Goal: Task Accomplishment & Management: Manage account settings

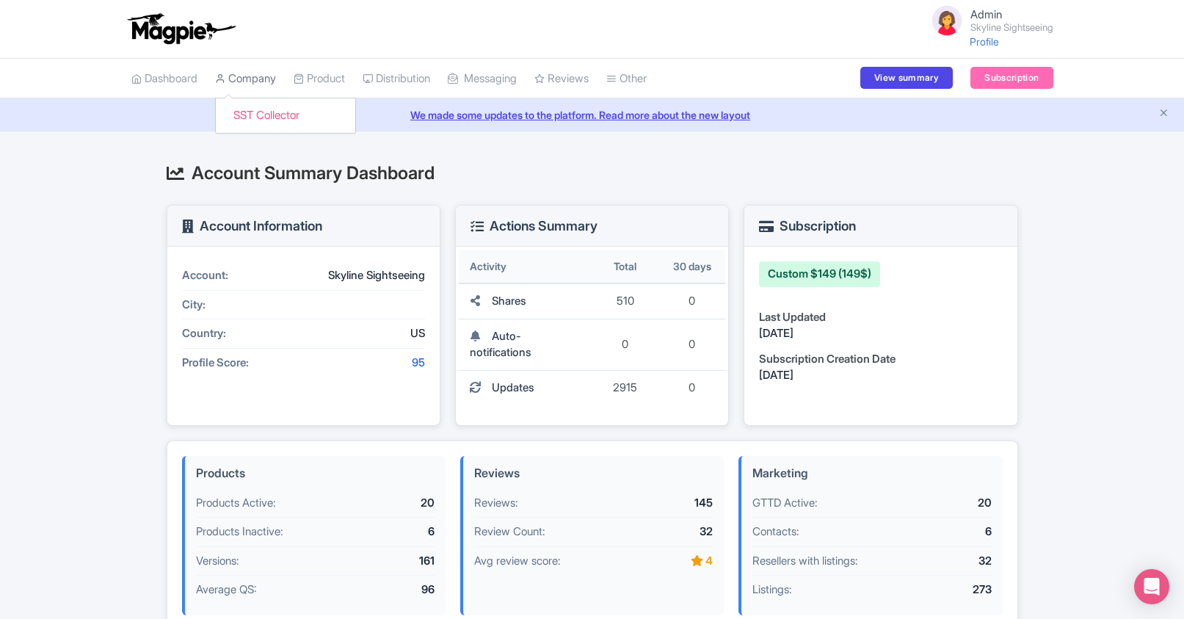
click at [268, 85] on link "Company" at bounding box center [245, 79] width 61 height 40
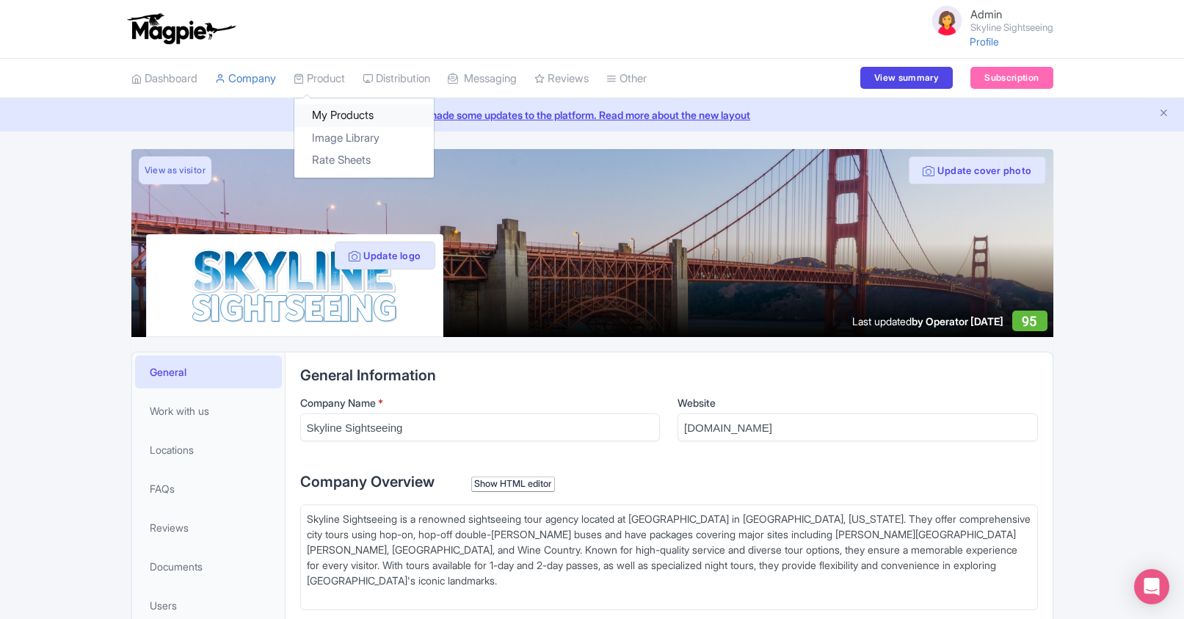
click at [341, 110] on link "My Products" at bounding box center [363, 115] width 139 height 23
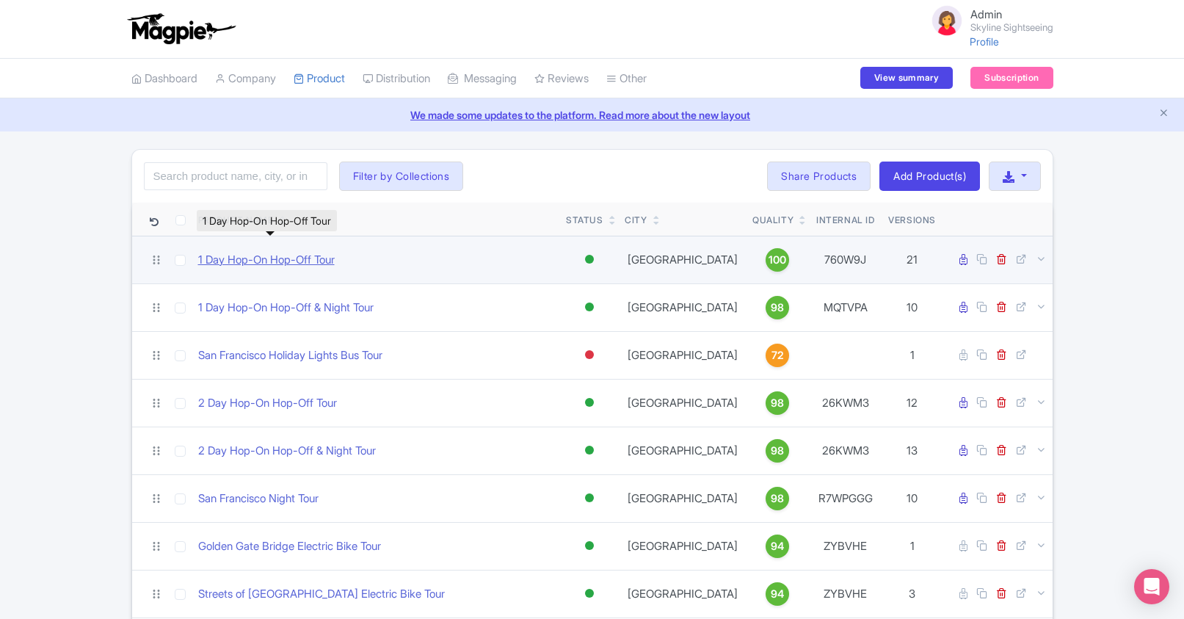
click at [297, 267] on link "1 Day Hop-On Hop-Off Tour" at bounding box center [266, 260] width 137 height 17
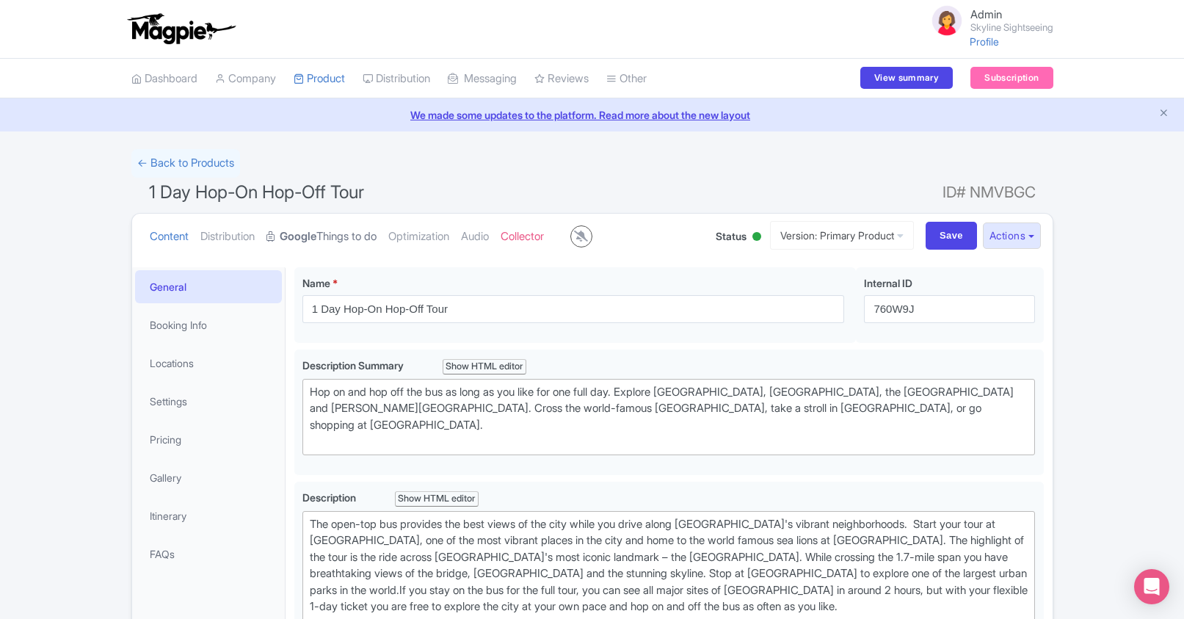
click at [365, 241] on link "Google Things to do" at bounding box center [321, 237] width 110 height 46
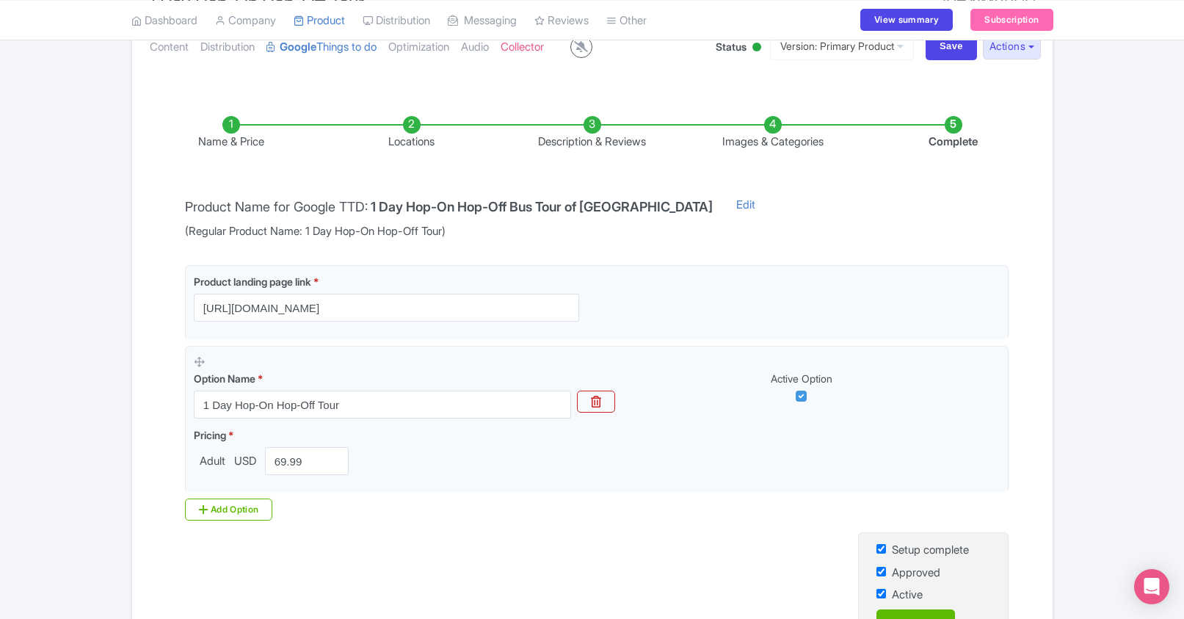
scroll to position [203, 0]
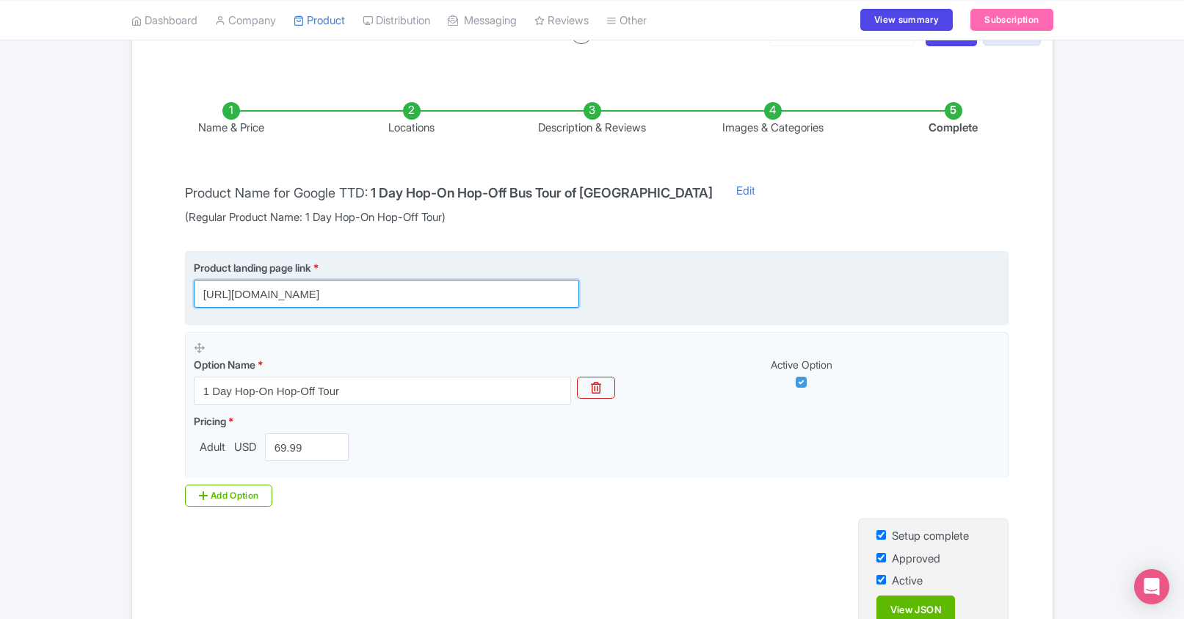
click at [465, 297] on input "https://sightseeingworld.com/en/official-city-tour?utm_source=Google+TTD" at bounding box center [386, 294] width 385 height 28
drag, startPoint x: 441, startPoint y: 294, endPoint x: 566, endPoint y: 293, distance: 124.8
click at [566, 293] on input "https://sightseeingworld.com/en/official-city-tour?utm_source=Google+TTD" at bounding box center [386, 294] width 385 height 28
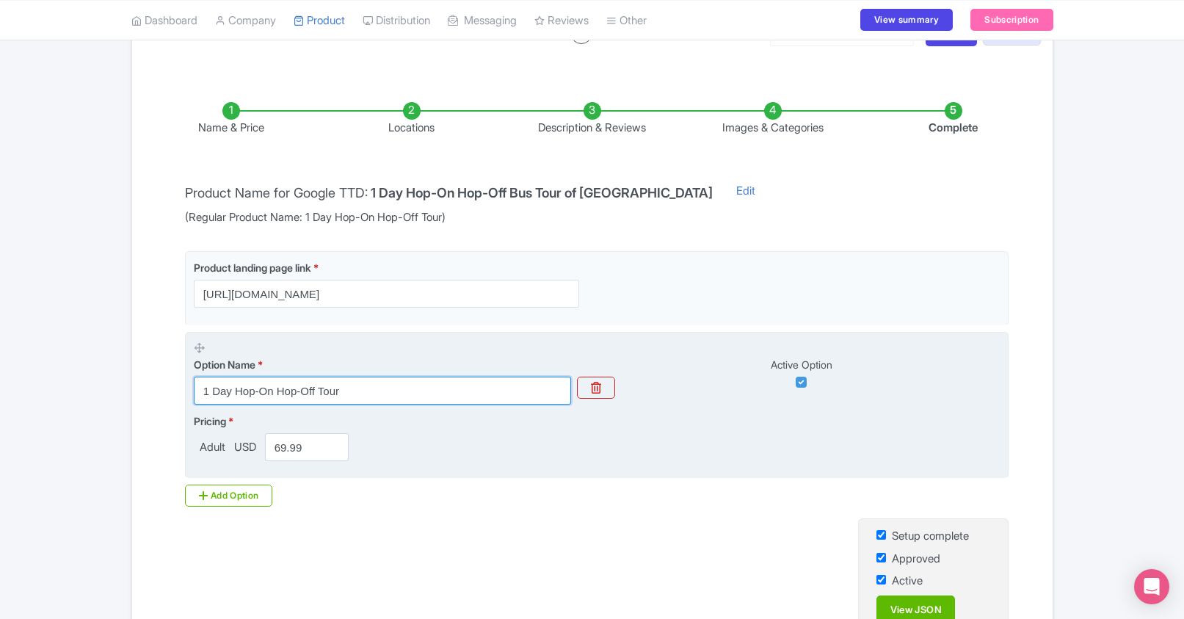
click at [451, 396] on input "1 Day Hop-On Hop-Off Tour" at bounding box center [382, 391] width 377 height 28
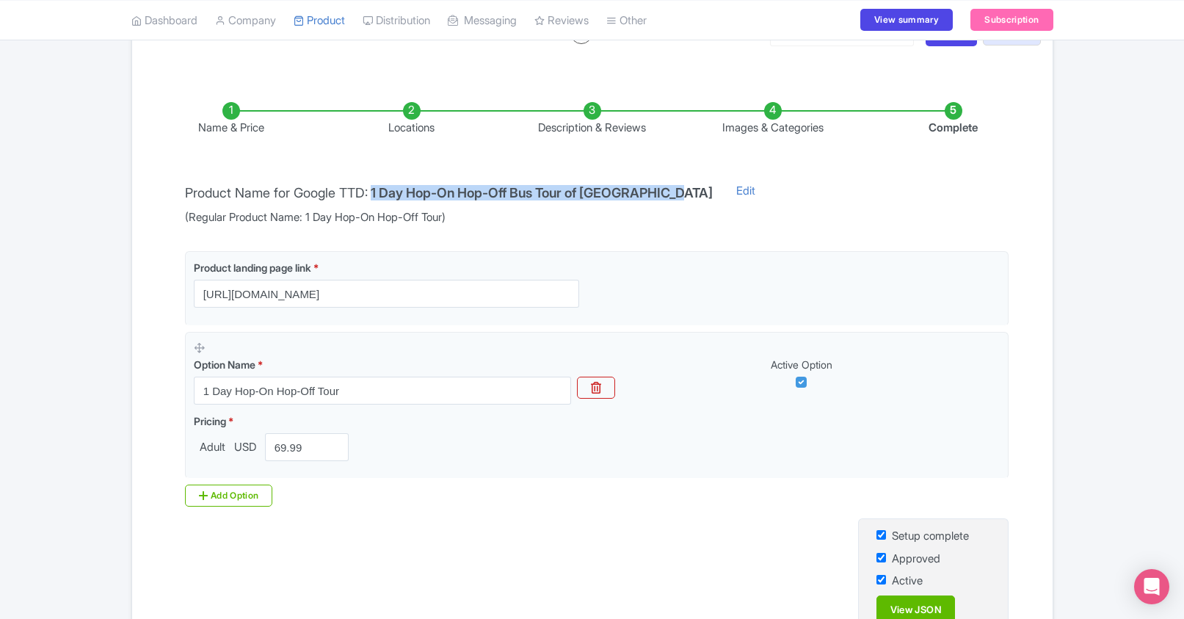
drag, startPoint x: 377, startPoint y: 193, endPoint x: 689, endPoint y: 194, distance: 312.7
click at [689, 194] on div "Product Name for Google TTD: 1 Day Hop-On Hop-Off Bus Tour of San Francisco (Re…" at bounding box center [448, 204] width 545 height 43
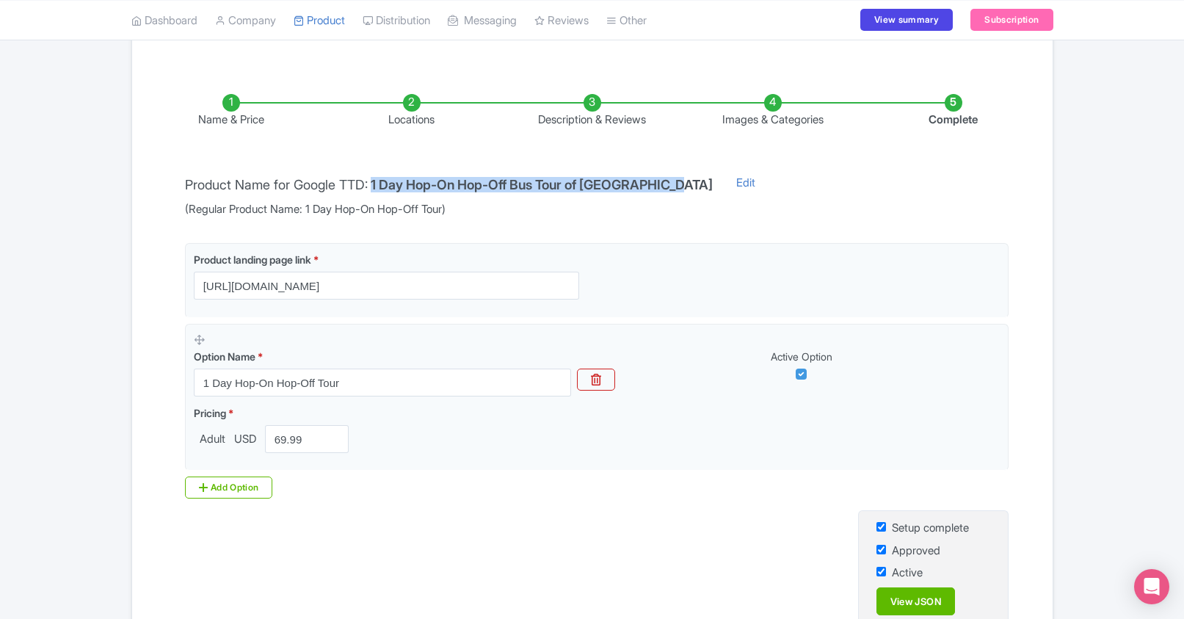
scroll to position [162, 0]
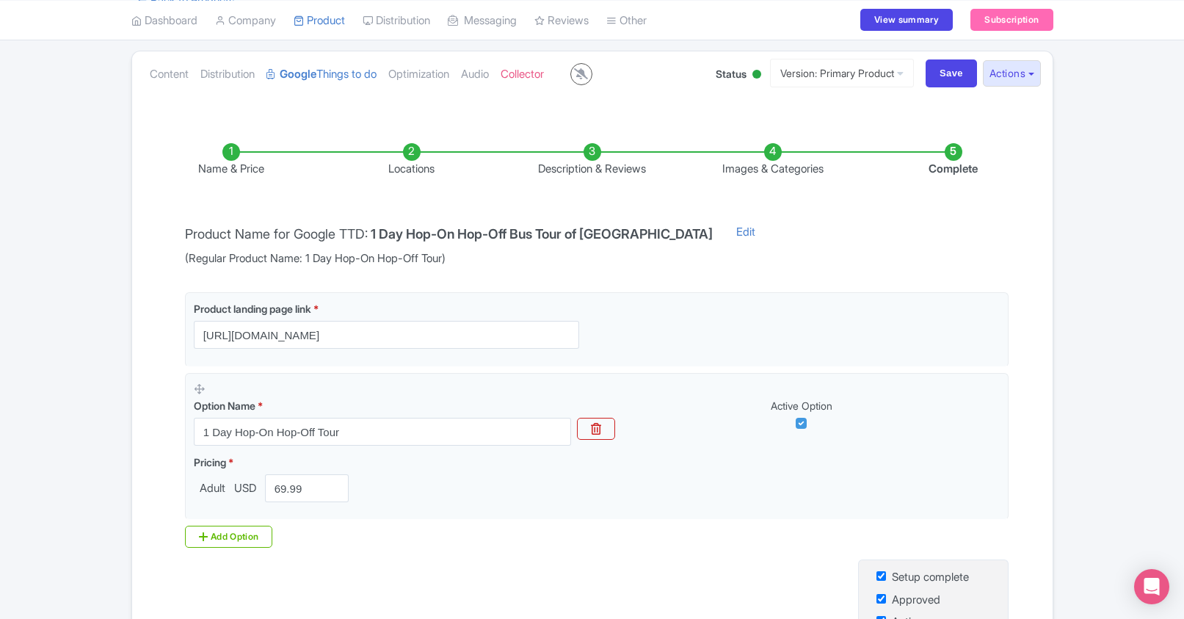
click at [407, 156] on li "Locations" at bounding box center [411, 160] width 181 height 34
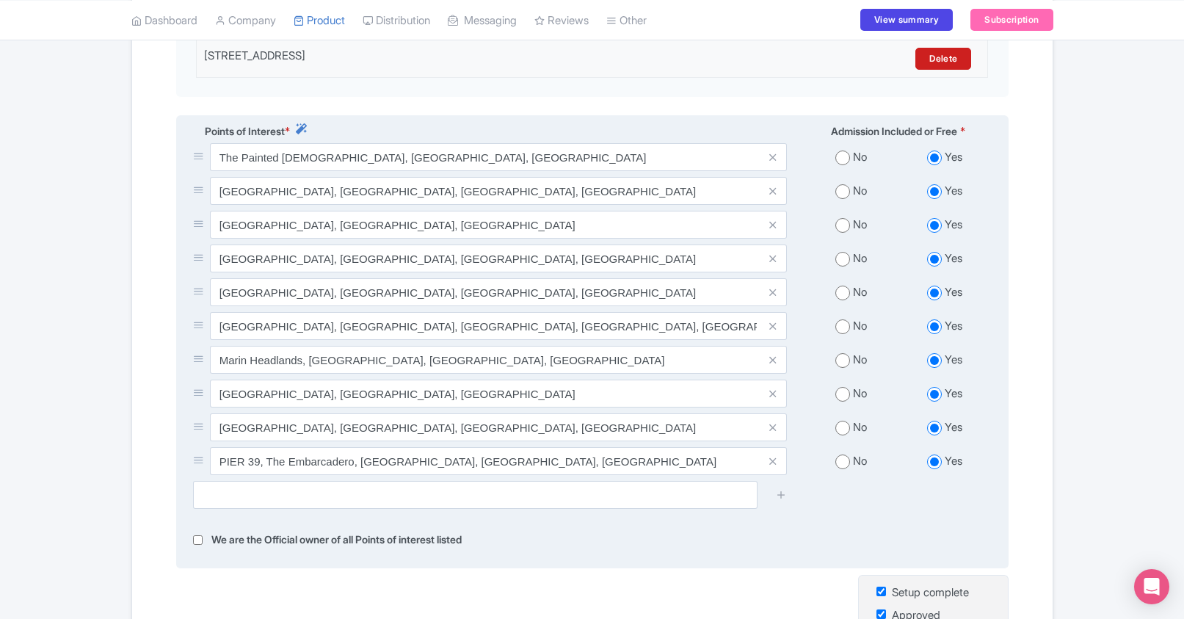
scroll to position [568, 0]
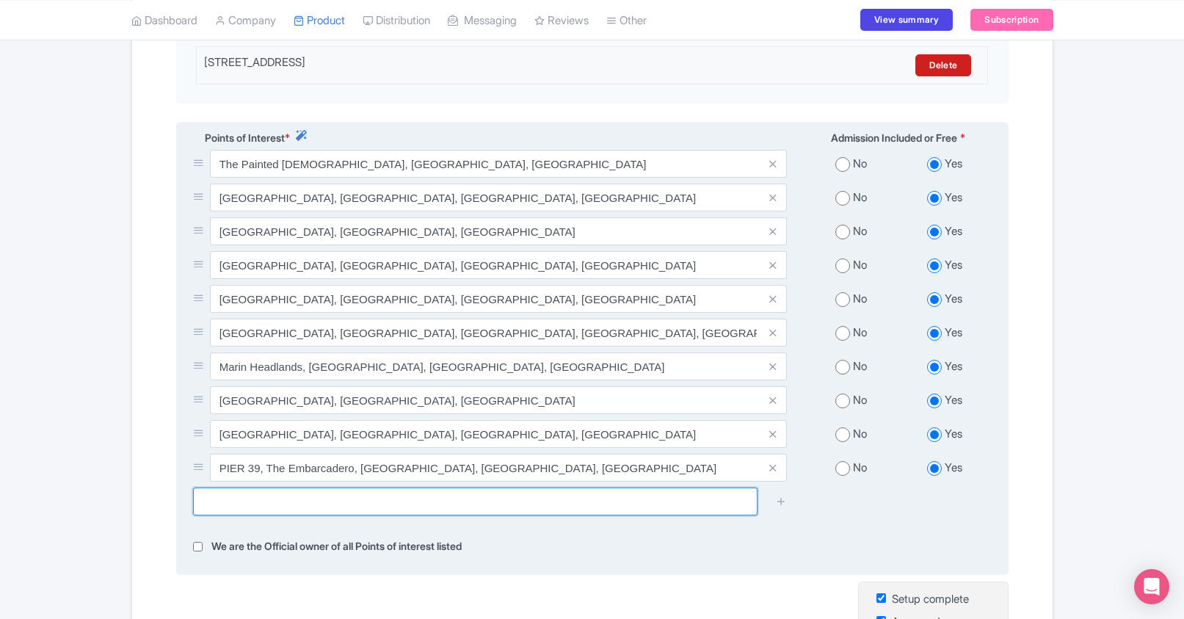
click at [363, 514] on input "text" at bounding box center [475, 501] width 564 height 28
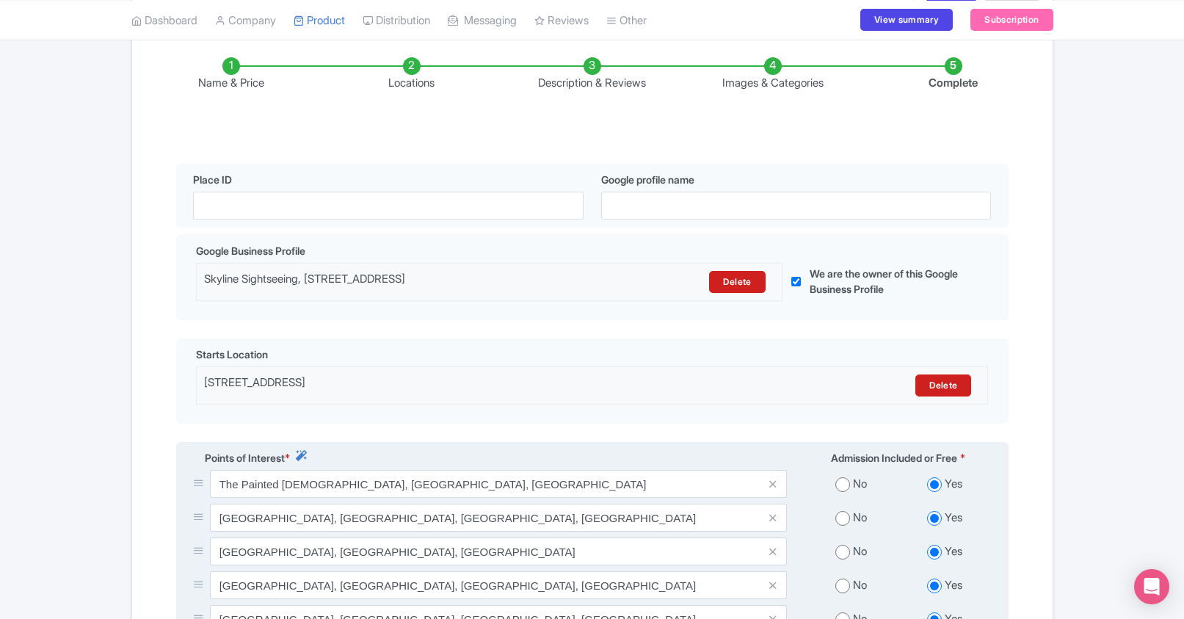
scroll to position [212, 0]
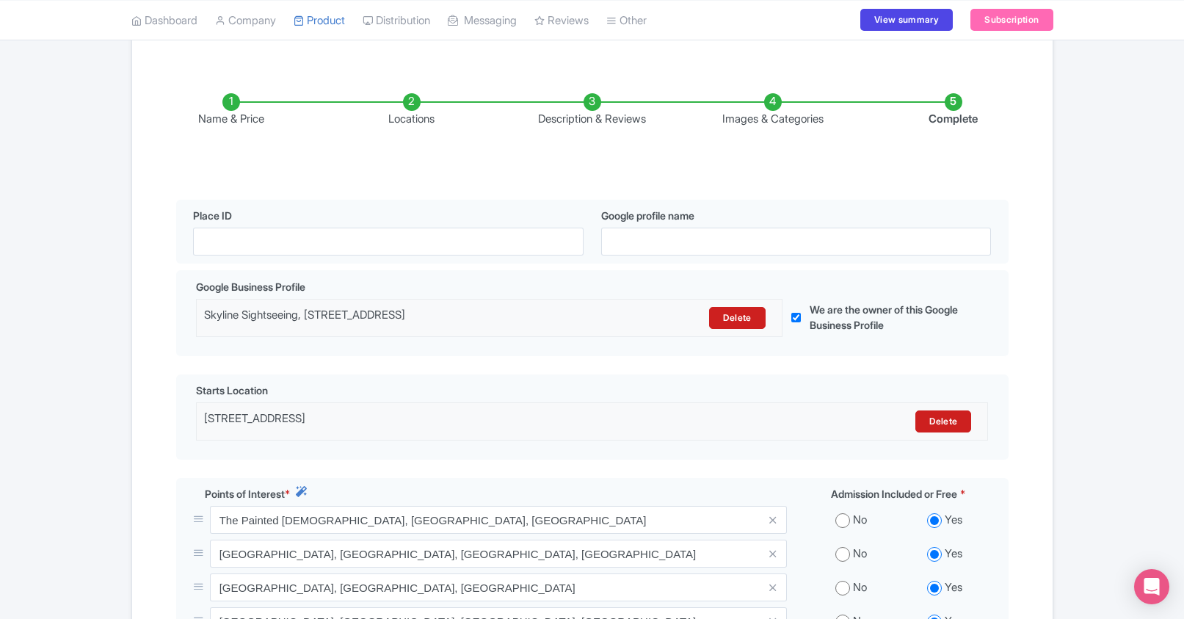
click at [595, 102] on li "Description & Reviews" at bounding box center [592, 110] width 181 height 34
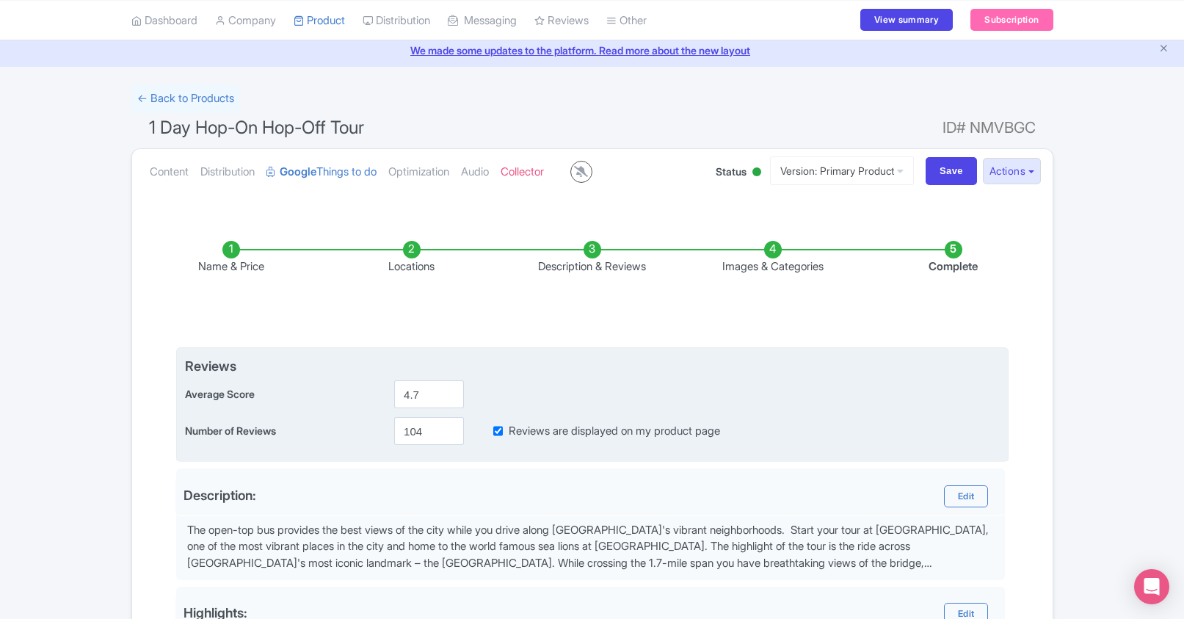
scroll to position [31, 0]
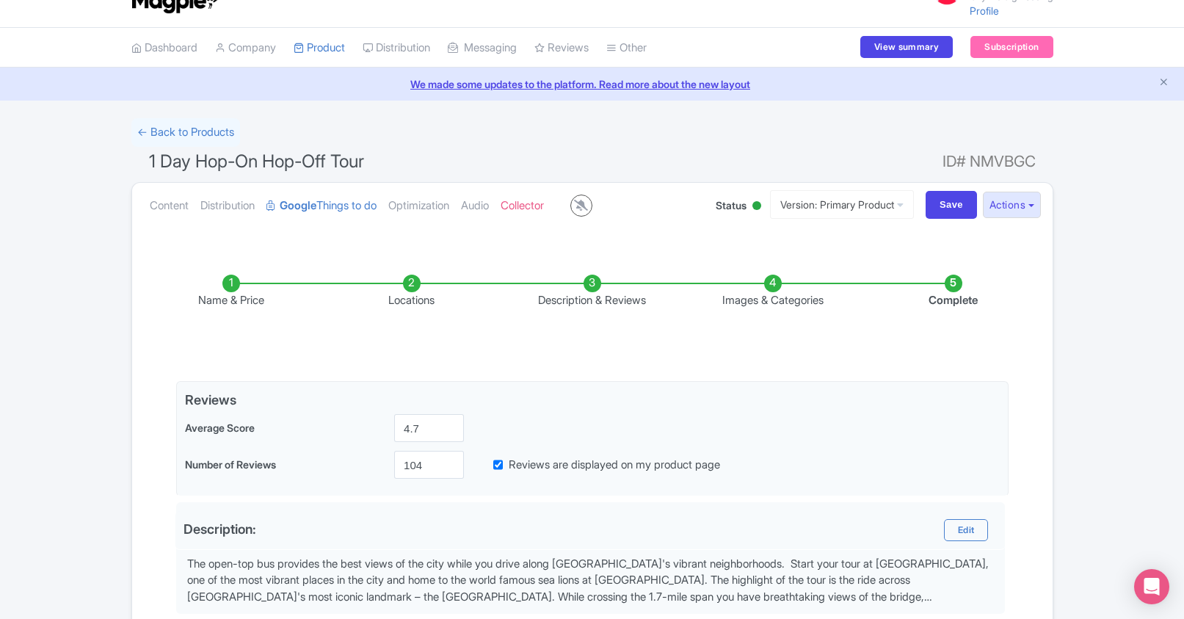
click at [772, 275] on li "Images & Categories" at bounding box center [773, 292] width 181 height 34
click at [773, 283] on li "Images & Categories" at bounding box center [773, 292] width 181 height 34
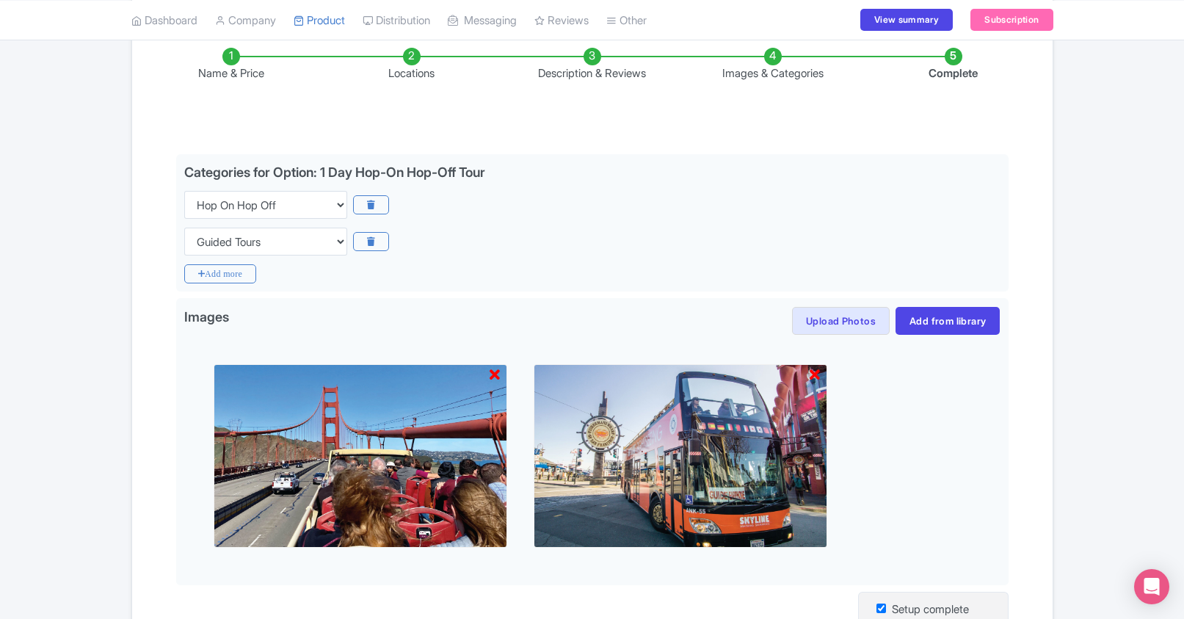
scroll to position [277, 0]
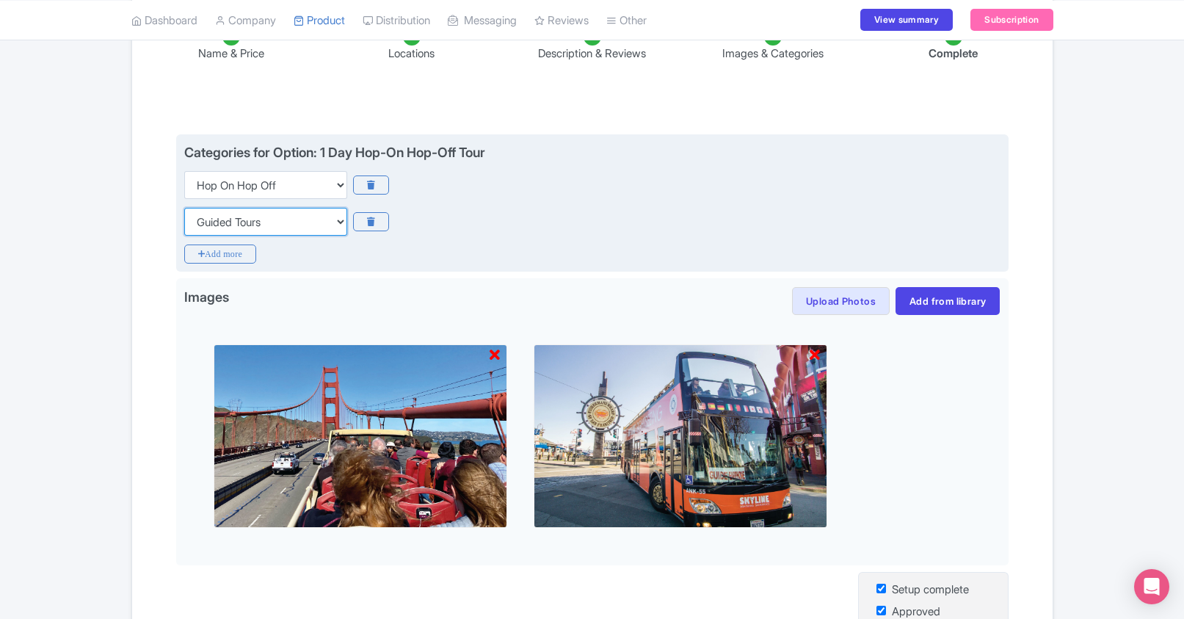
click at [325, 214] on select "Choose categories Adults Only Animals Audio Guide Beaches Bike Tours Boat Tours…" at bounding box center [265, 222] width 163 height 28
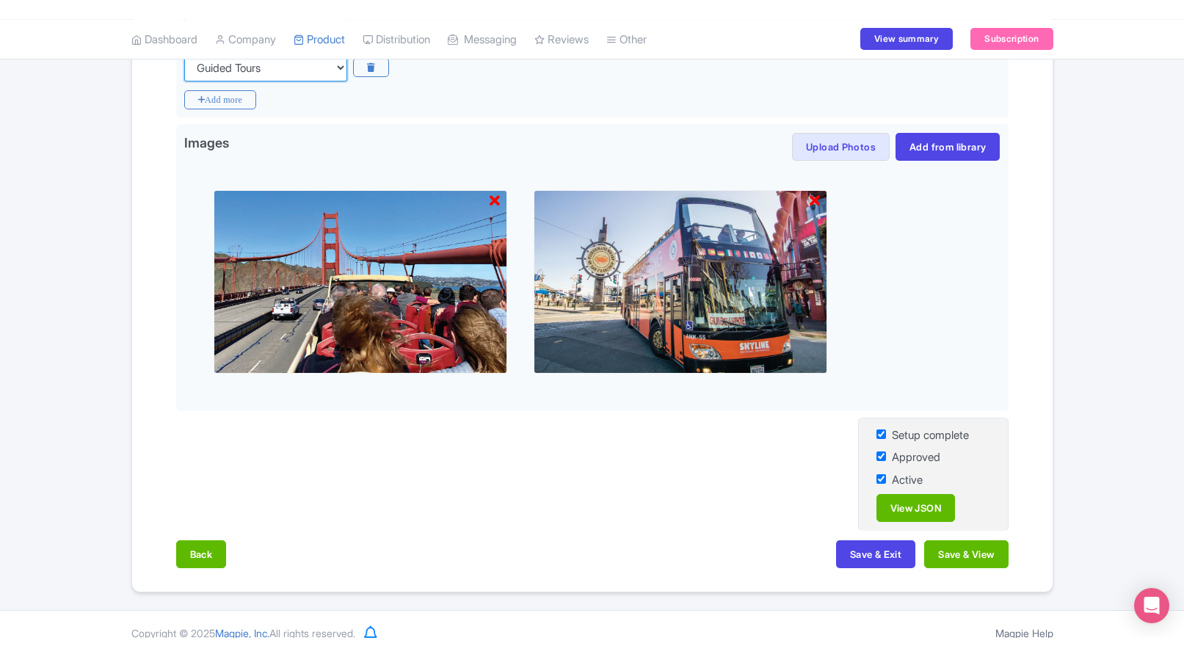
scroll to position [430, 0]
